Goal: Task Accomplishment & Management: Use online tool/utility

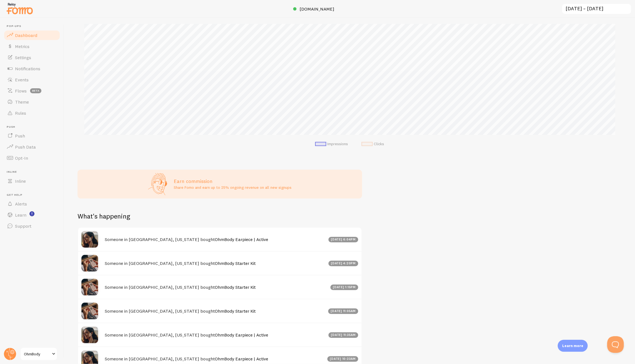
scroll to position [114, 0]
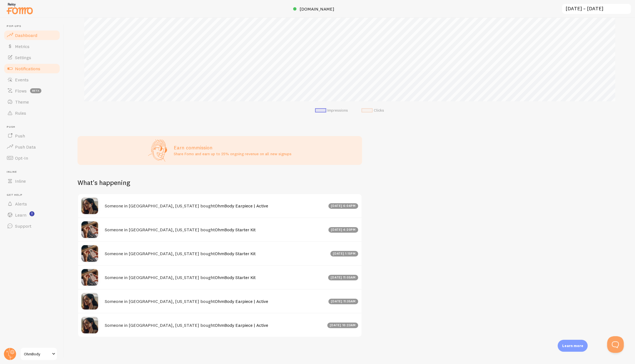
click at [31, 73] on link "Notifications" at bounding box center [31, 68] width 57 height 11
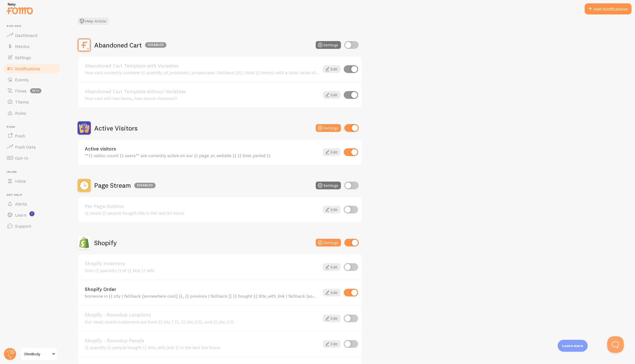
scroll to position [38, 0]
click at [331, 292] on link "Edit" at bounding box center [332, 293] width 18 height 8
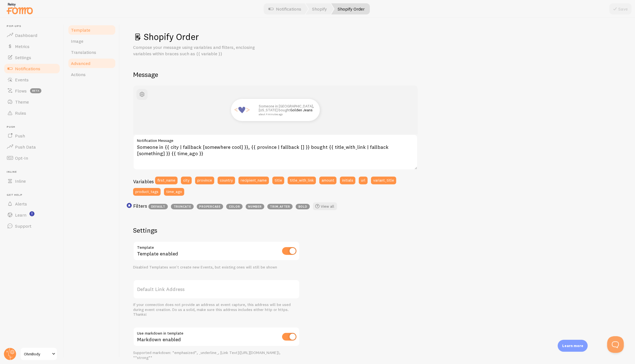
click at [83, 65] on span "Advanced" at bounding box center [80, 64] width 19 height 6
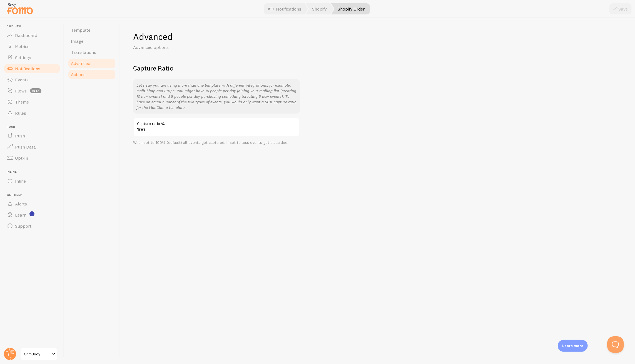
click at [86, 75] on link "Actions" at bounding box center [92, 74] width 49 height 11
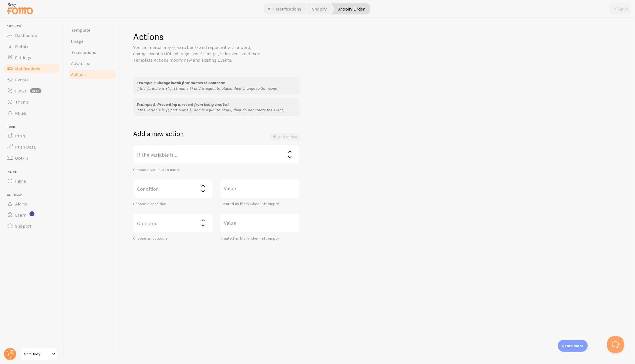
click at [179, 157] on label "If the variable is..." at bounding box center [216, 154] width 167 height 19
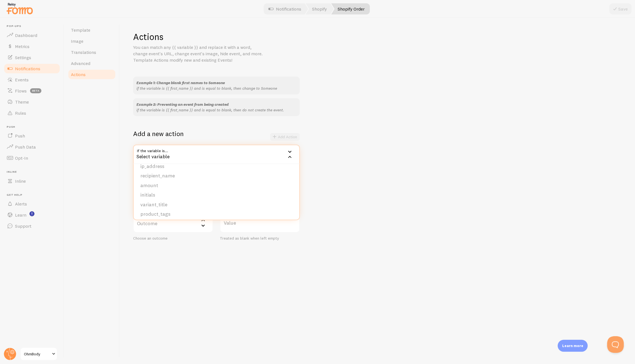
scroll to position [85, 0]
click at [191, 212] on li "product_tags" at bounding box center [217, 212] width 166 height 10
click at [202, 192] on icon at bounding box center [203, 191] width 7 height 7
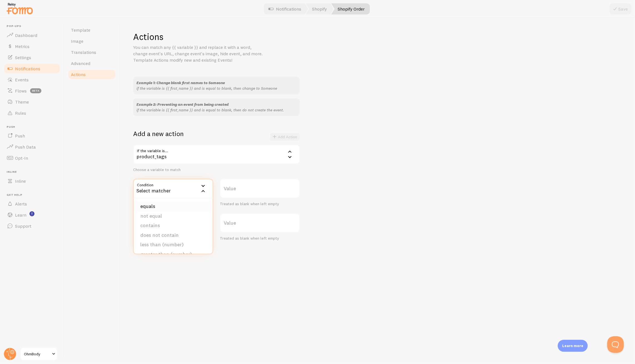
click at [192, 202] on li "equals" at bounding box center [173, 207] width 79 height 10
click at [248, 186] on label "Value" at bounding box center [260, 188] width 80 height 19
click at [248, 186] on input "Value" at bounding box center [260, 188] width 80 height 19
